Goal: Navigation & Orientation: Go to known website

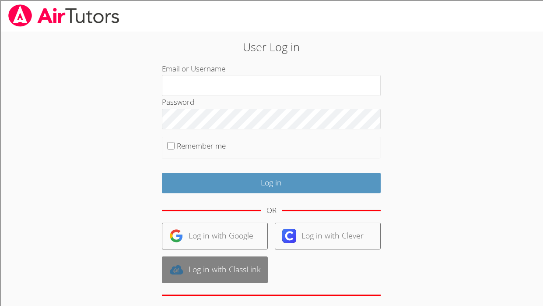
click at [195, 268] on link "Log in with ClassLink" at bounding box center [215, 269] width 106 height 27
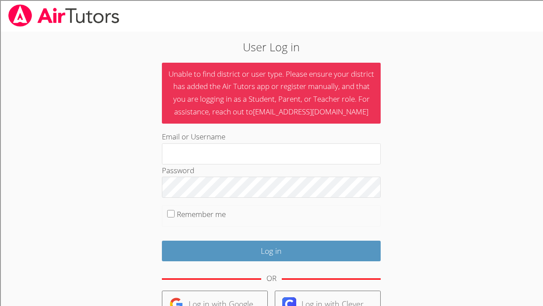
click at [40, 14] on img at bounding box center [63, 15] width 113 height 22
